Goal: Transaction & Acquisition: Download file/media

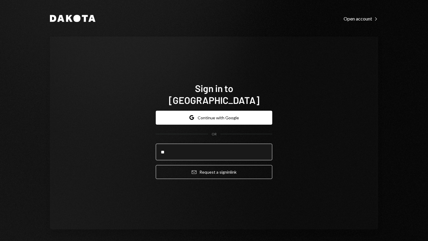
type input "**********"
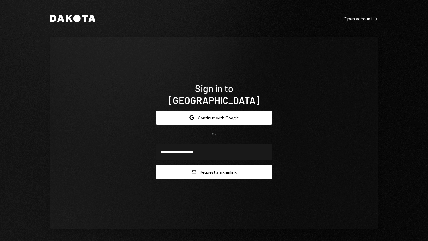
click at [216, 167] on button "Email Request a sign in link" at bounding box center [214, 172] width 117 height 14
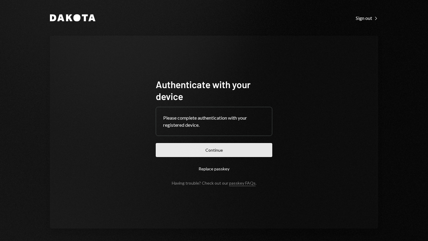
click at [209, 149] on button "Continue" at bounding box center [214, 150] width 117 height 14
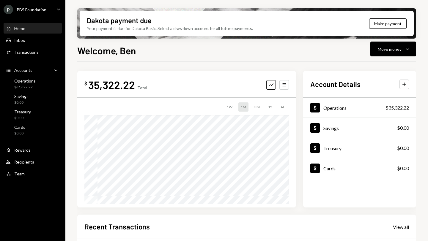
click at [58, 10] on icon "Caret Down" at bounding box center [58, 9] width 7 height 7
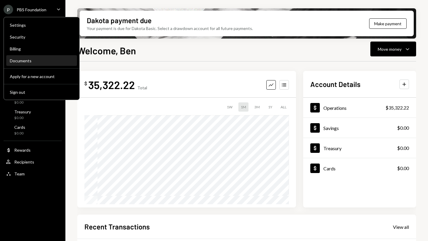
click at [24, 60] on div "Documents" at bounding box center [42, 60] width 64 height 5
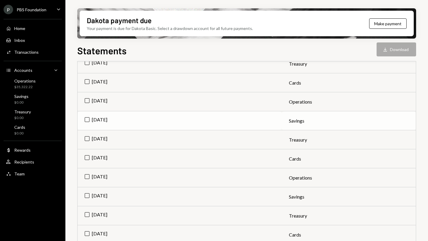
scroll to position [154, 0]
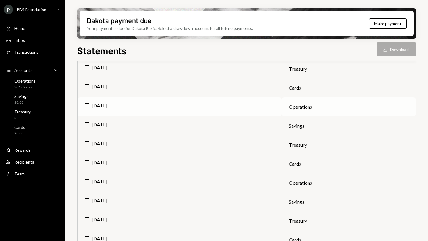
click at [87, 106] on td "[DATE]" at bounding box center [180, 107] width 204 height 19
click at [86, 87] on td "Check [DATE]" at bounding box center [180, 87] width 204 height 19
click at [88, 104] on td "[DATE]" at bounding box center [180, 107] width 204 height 19
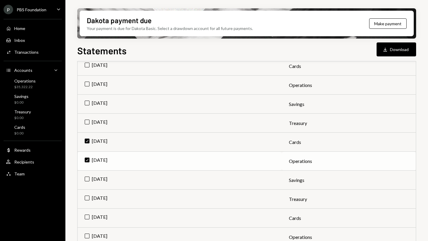
scroll to position [98, 0]
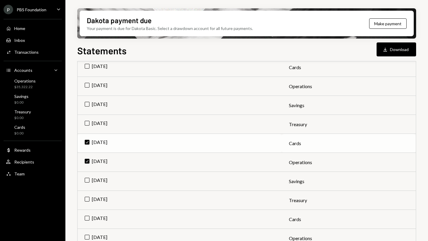
click at [87, 141] on td "Check [DATE]" at bounding box center [180, 143] width 204 height 19
click at [87, 160] on td "[DATE]" at bounding box center [180, 162] width 204 height 19
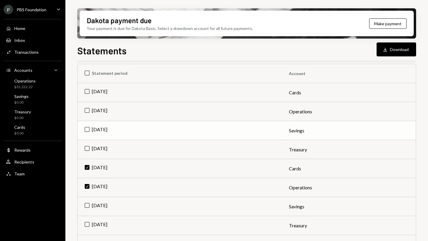
scroll to position [71, 0]
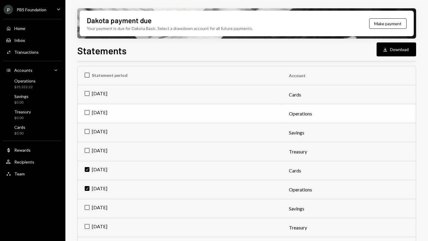
click at [87, 113] on td "[DATE]" at bounding box center [180, 113] width 204 height 19
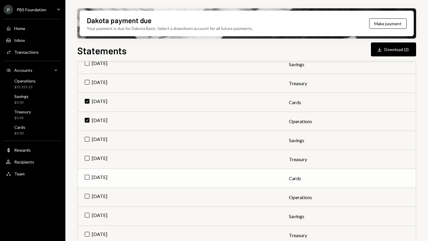
scroll to position [147, 0]
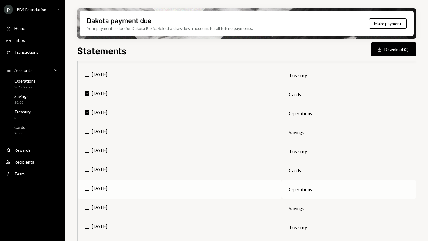
click at [87, 189] on td "[DATE]" at bounding box center [180, 189] width 204 height 19
click at [393, 50] on button "Download Download (3)" at bounding box center [393, 50] width 45 height 14
